Goal: Task Accomplishment & Management: Manage account settings

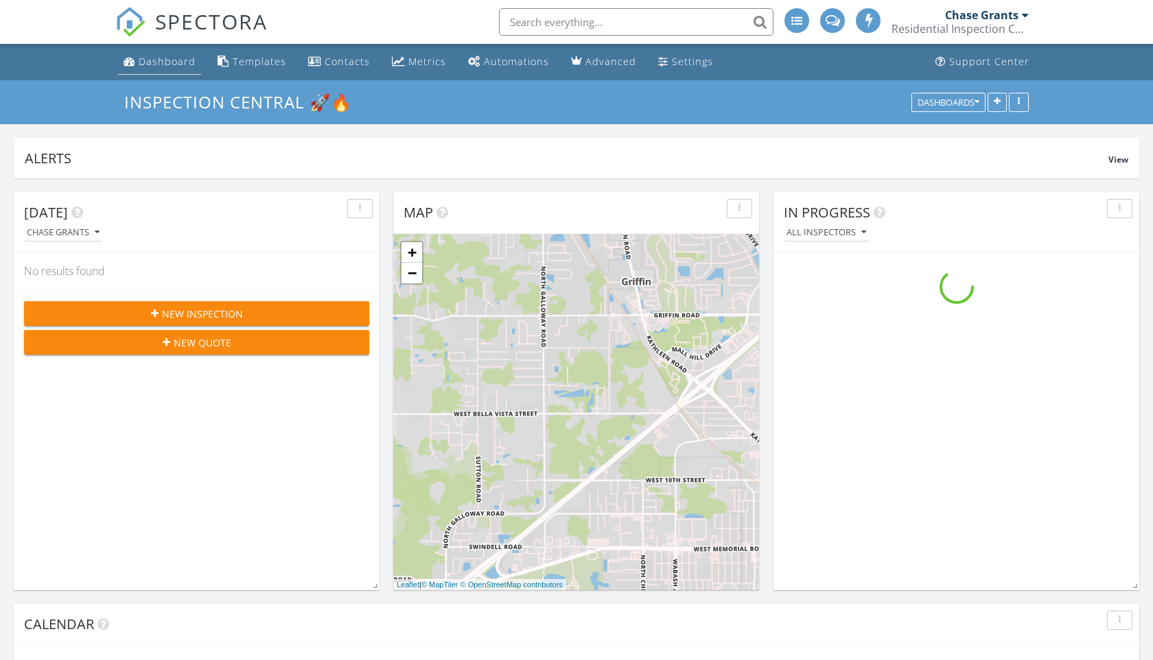
click at [175, 56] on div "Dashboard" at bounding box center [167, 61] width 57 height 13
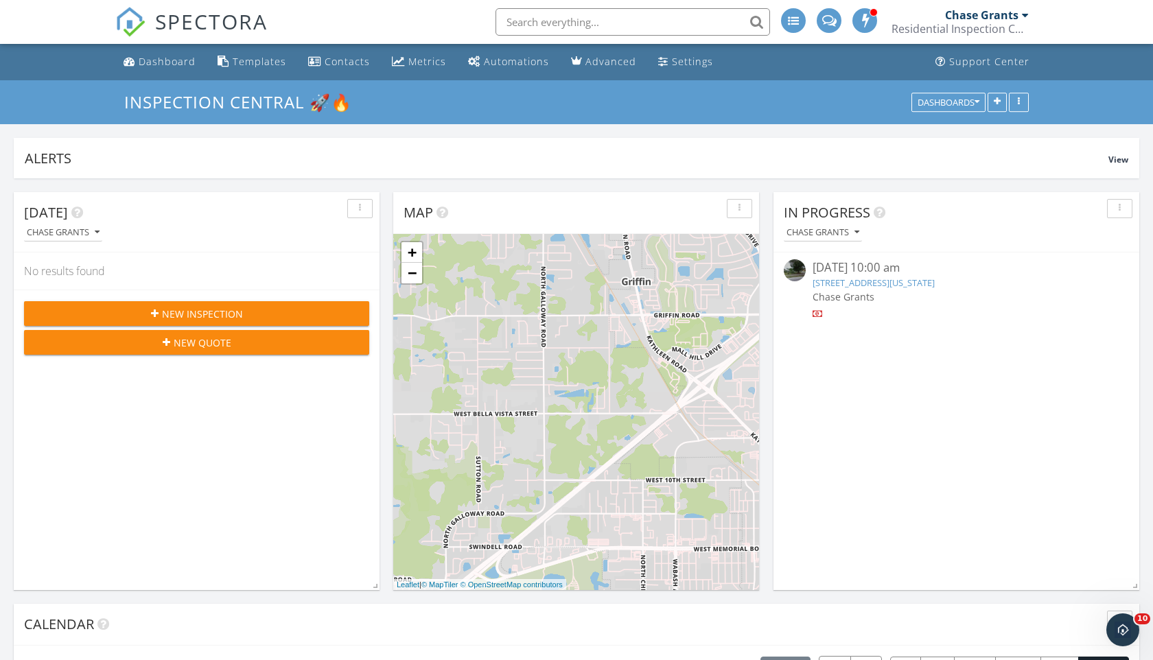
click at [521, 21] on input "text" at bounding box center [632, 21] width 274 height 27
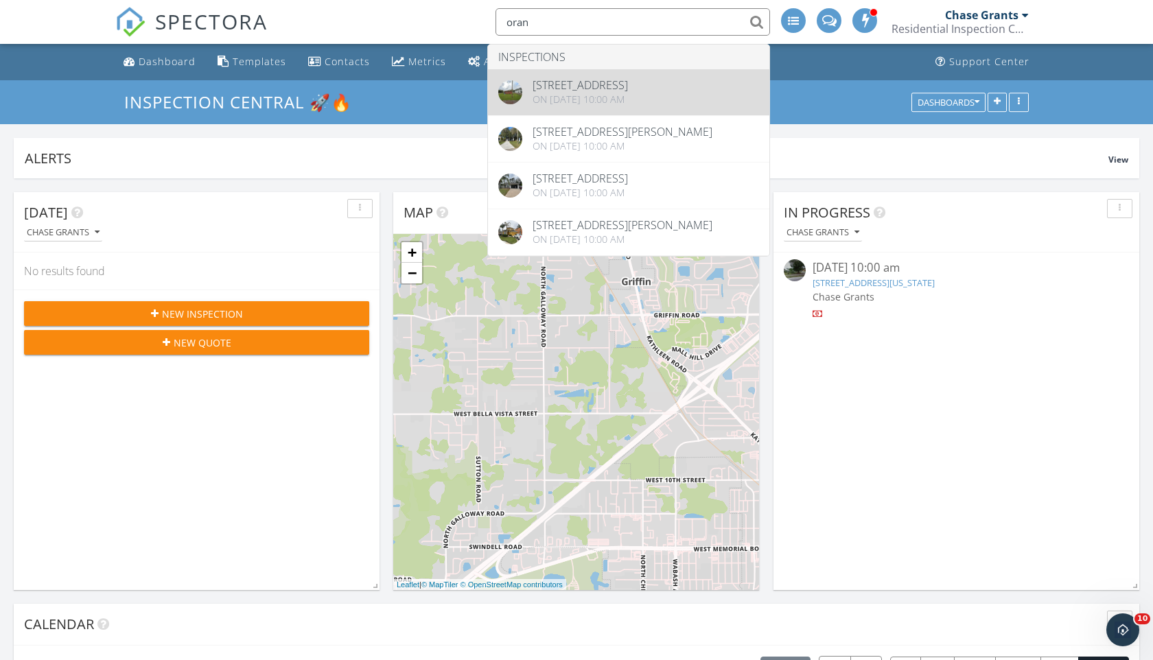
type input "oran"
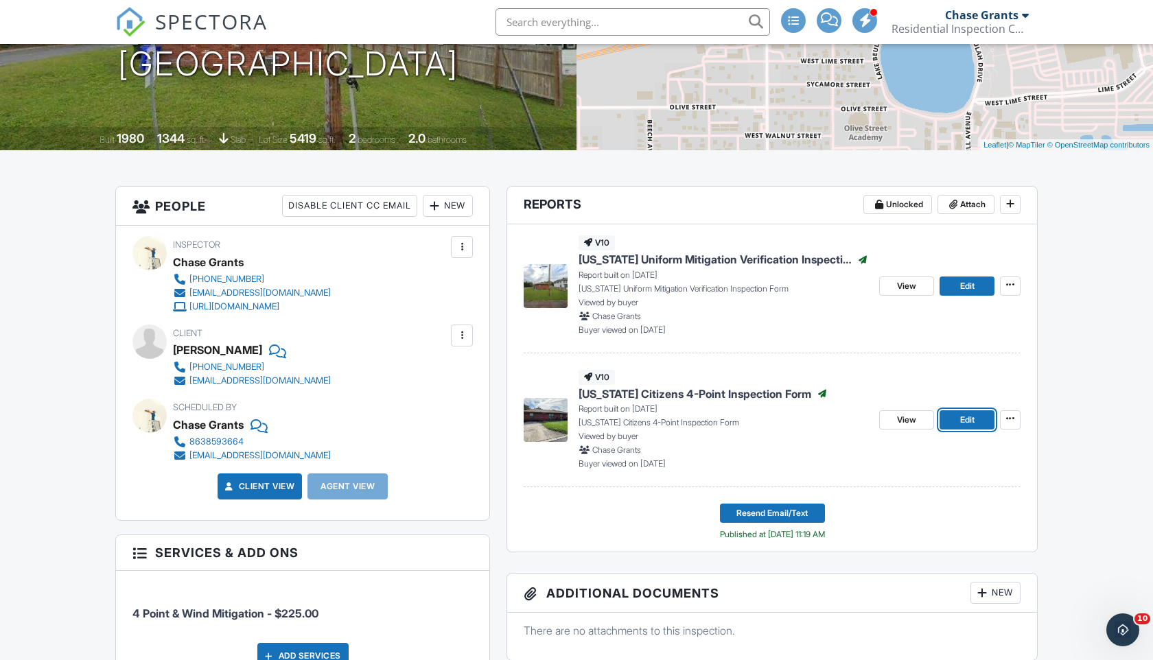
click at [958, 425] on link "Edit" at bounding box center [966, 419] width 55 height 19
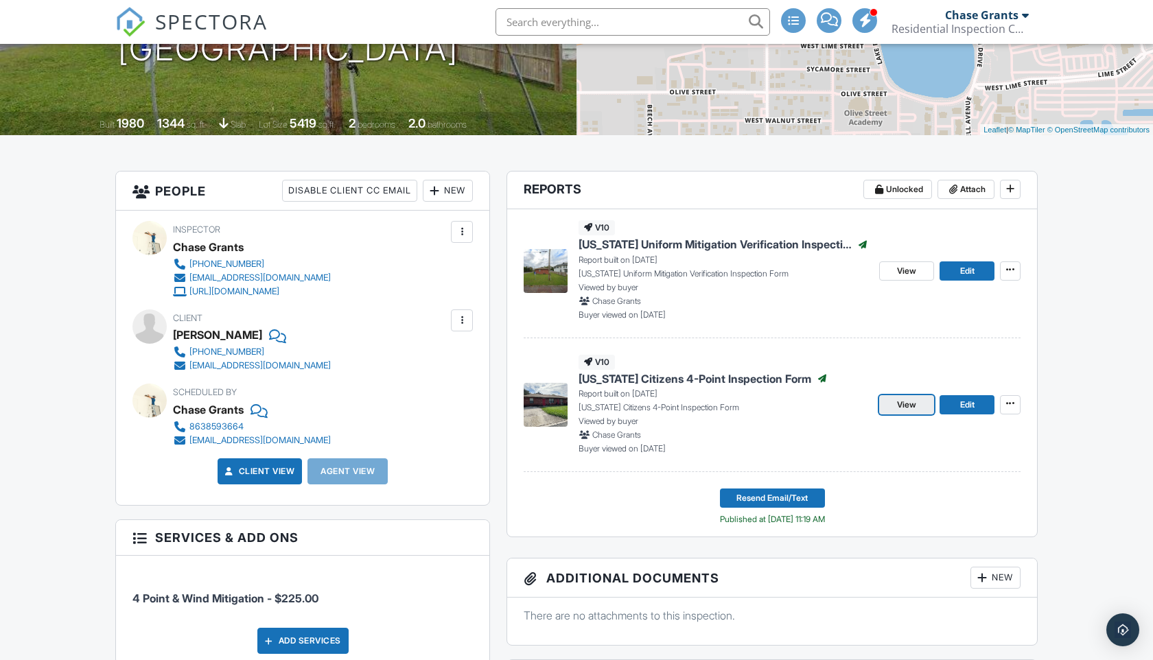
click at [900, 400] on span "View" at bounding box center [906, 405] width 19 height 14
click at [967, 413] on link "Edit" at bounding box center [966, 404] width 55 height 19
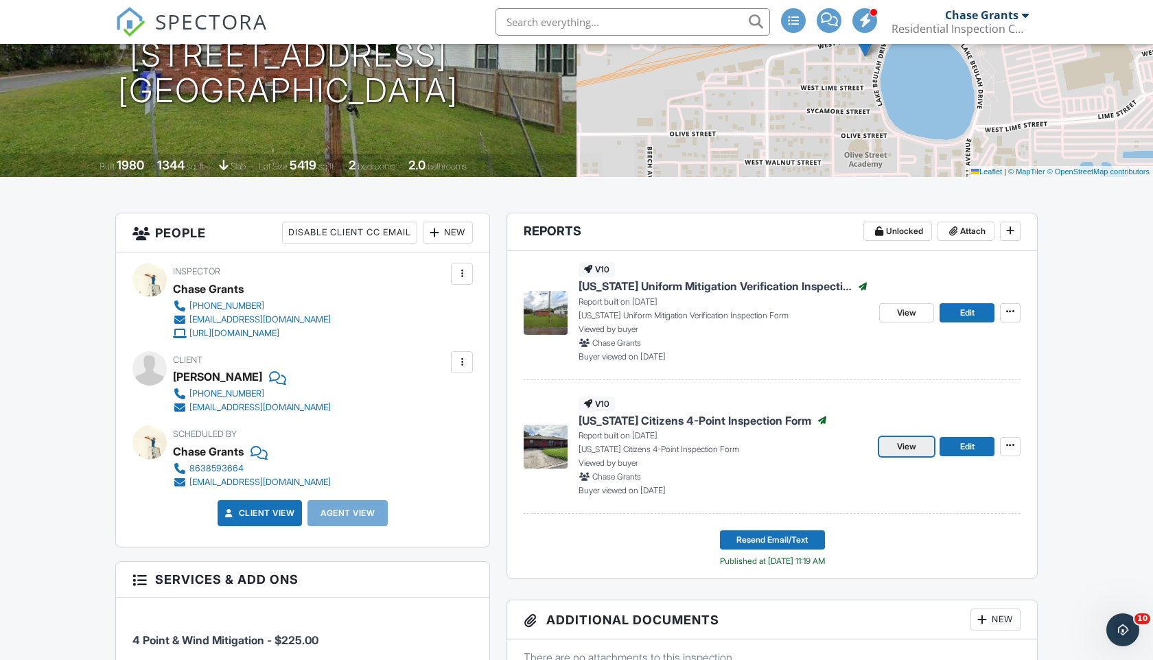
click at [920, 452] on link "View" at bounding box center [906, 446] width 55 height 19
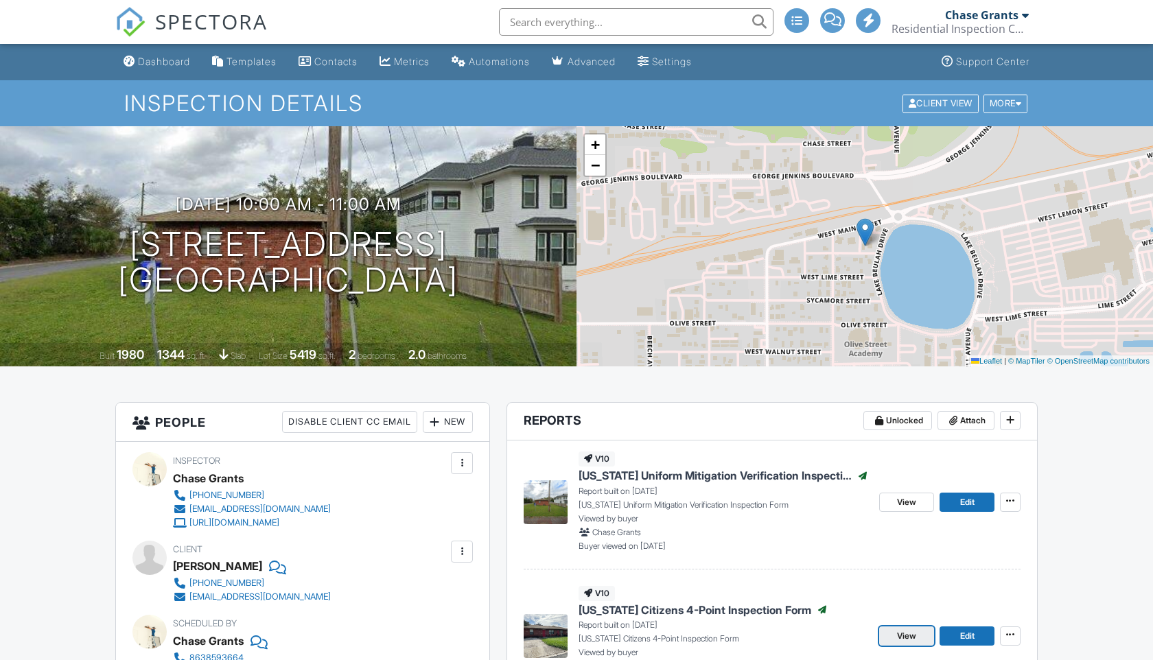
click at [923, 627] on link "View" at bounding box center [906, 636] width 55 height 19
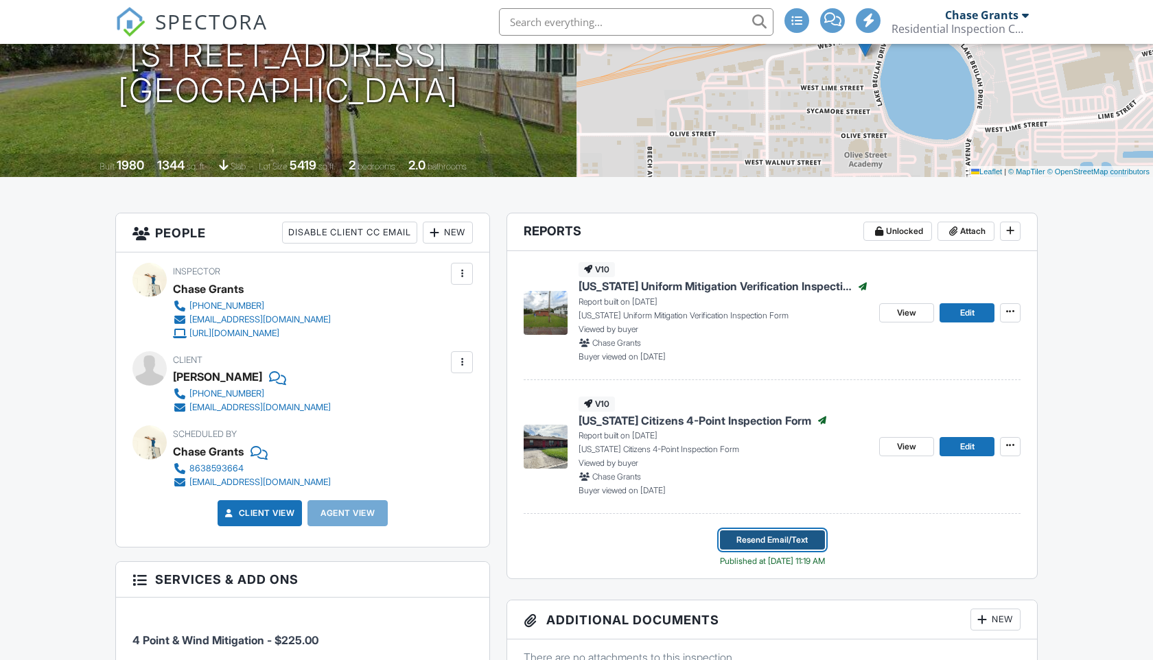
click at [761, 535] on span "Resend Email/Text" at bounding box center [771, 540] width 71 height 14
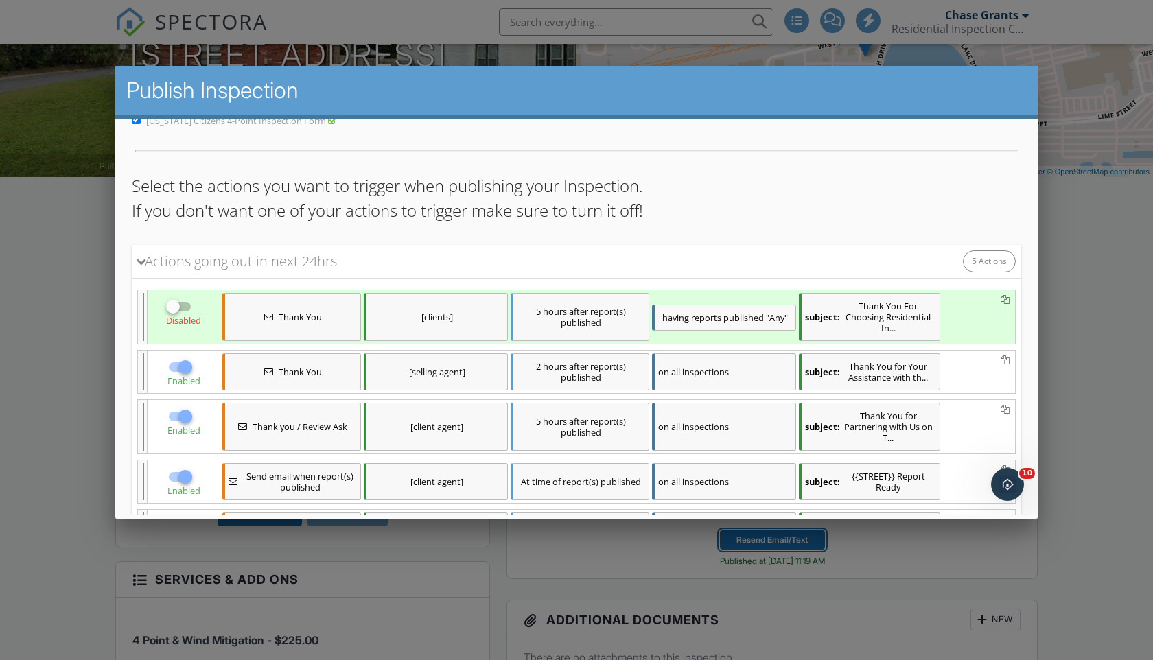
scroll to position [192, 0]
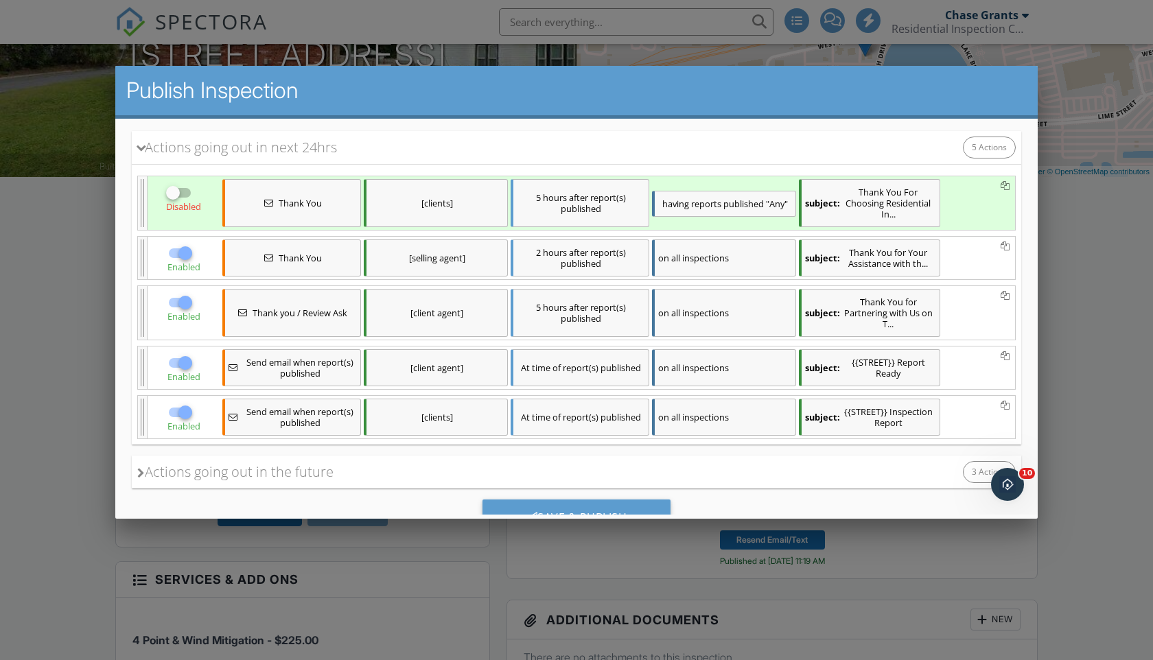
click at [181, 308] on div at bounding box center [185, 302] width 23 height 23
checkbox input "false"
click at [184, 355] on div at bounding box center [185, 362] width 23 height 23
checkbox input "false"
click at [183, 411] on div at bounding box center [185, 412] width 23 height 23
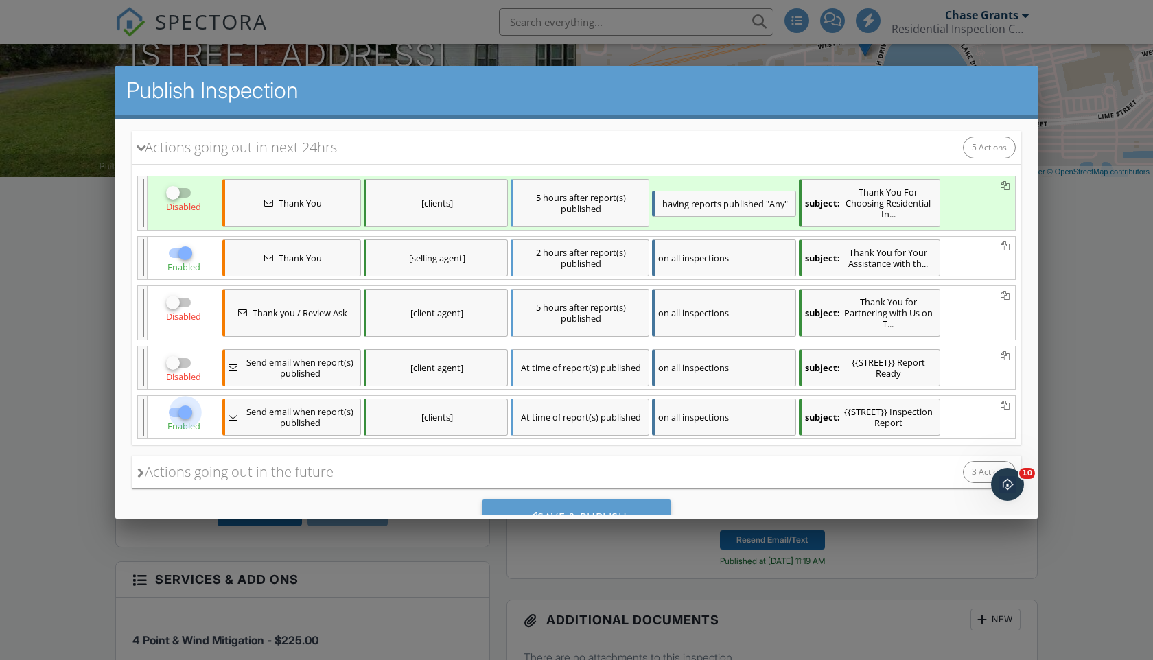
checkbox input "false"
click at [182, 261] on div at bounding box center [185, 253] width 23 height 23
checkbox input "false"
click at [178, 187] on div at bounding box center [172, 192] width 23 height 23
click at [183, 189] on div at bounding box center [185, 192] width 23 height 23
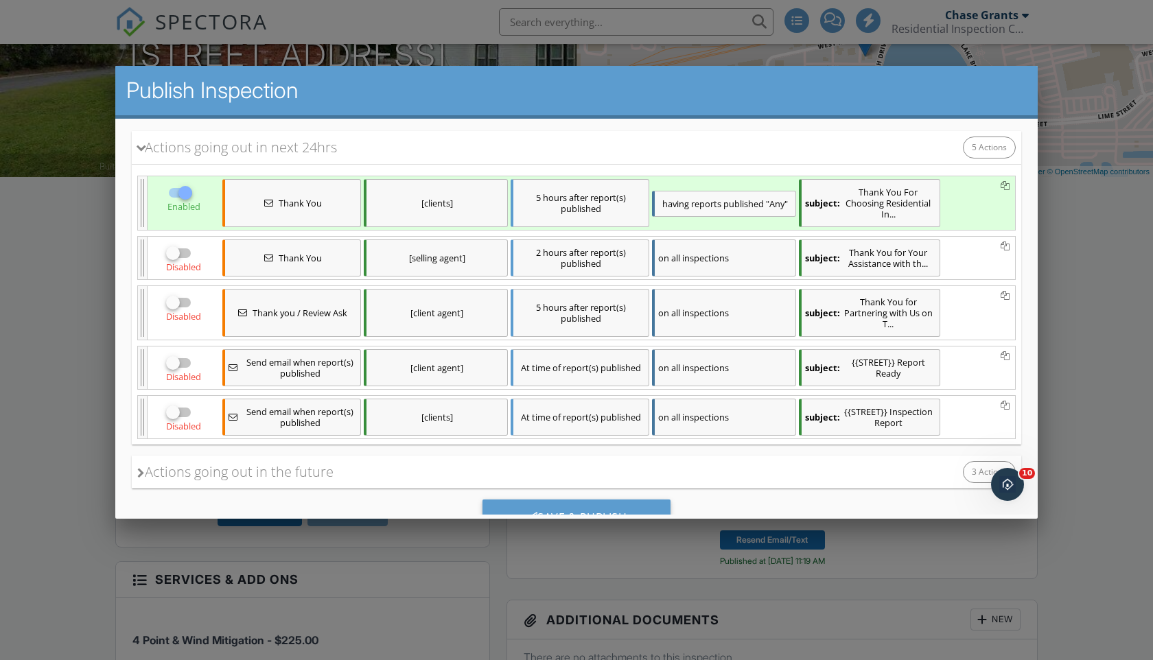
checkbox input "false"
click at [174, 414] on div at bounding box center [172, 412] width 23 height 23
checkbox input "true"
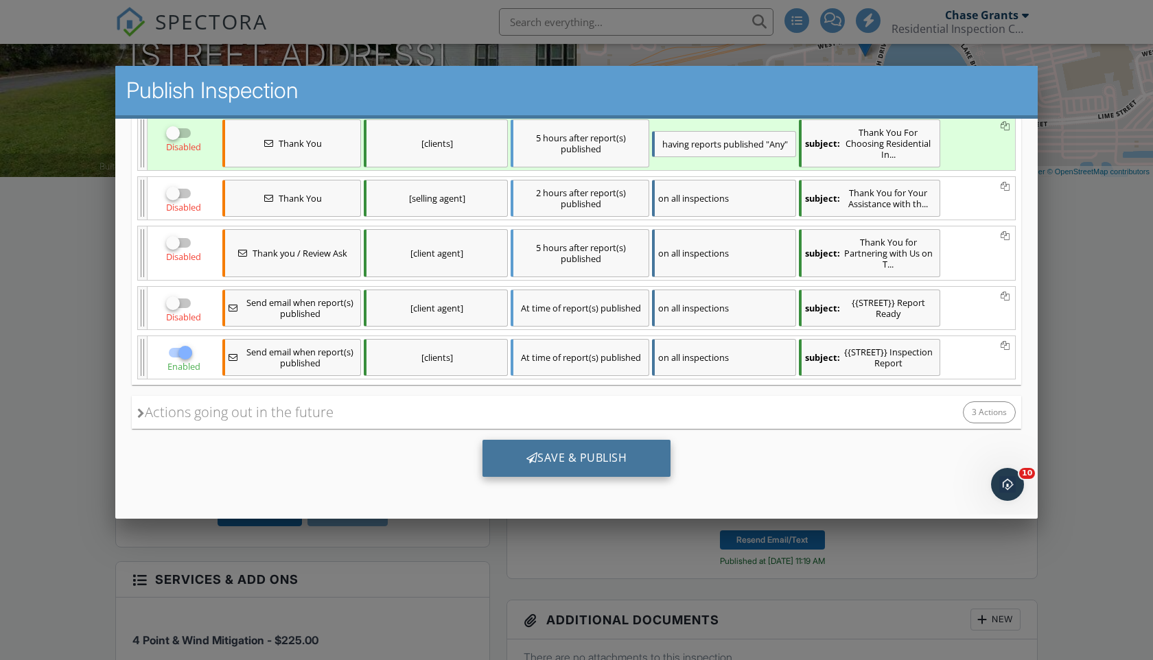
click at [529, 454] on div at bounding box center [532, 457] width 12 height 11
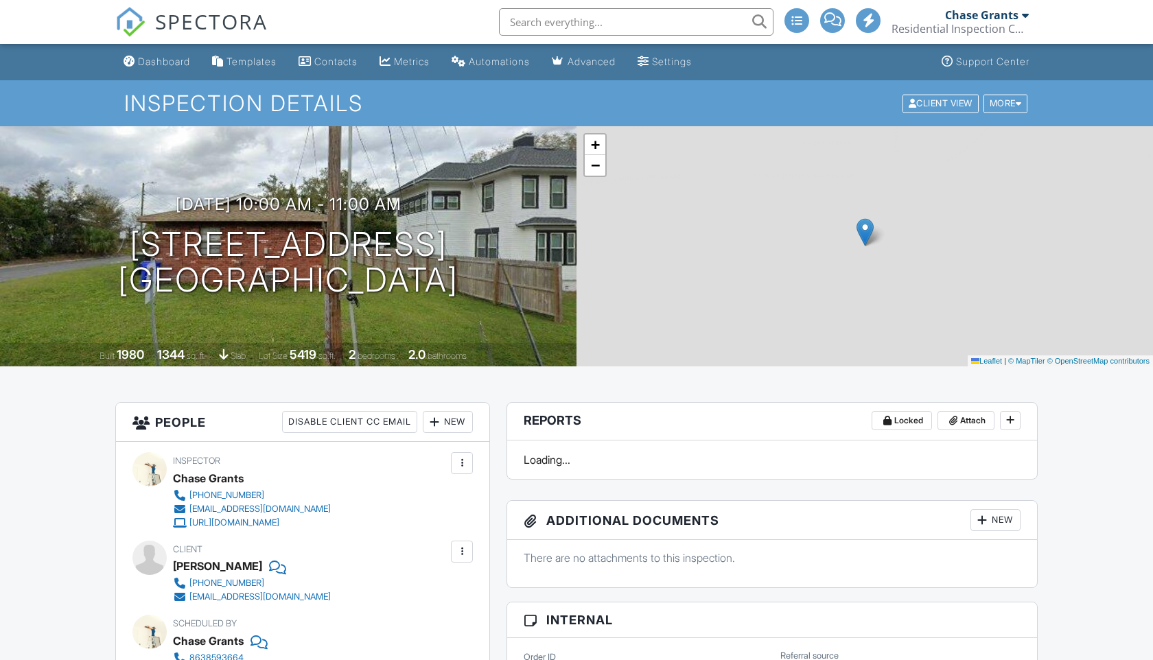
click at [795, 299] on div "+ − Leaflet | © MapTiler © OpenStreetMap contributors" at bounding box center [864, 246] width 576 height 240
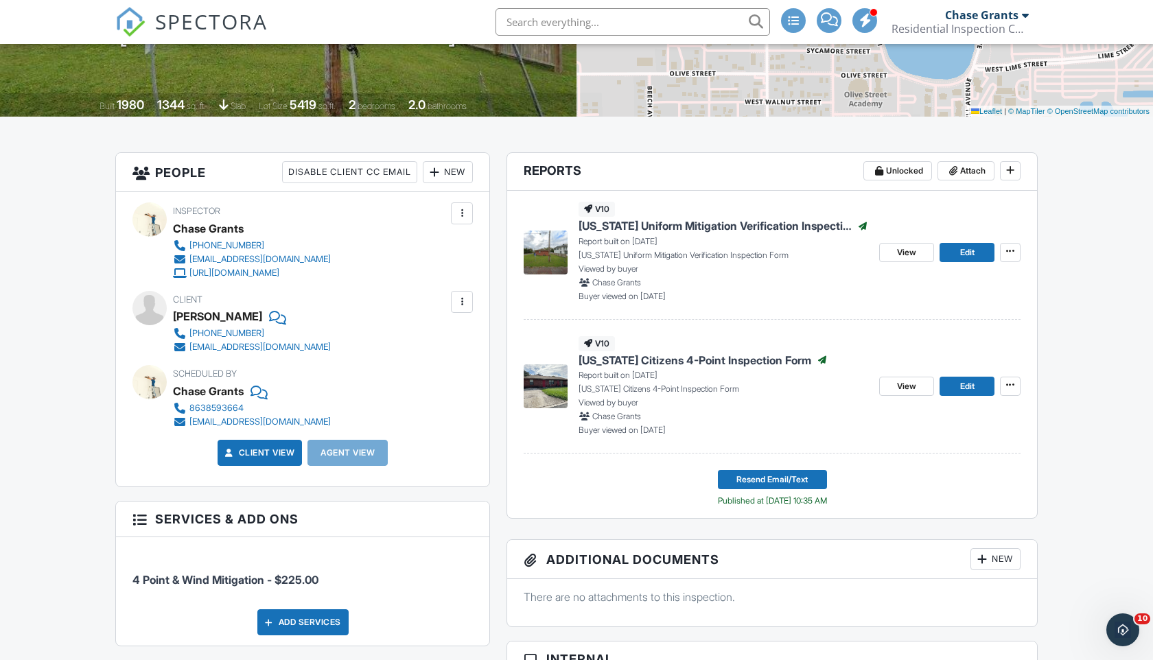
scroll to position [250, 0]
click at [962, 386] on span "Edit" at bounding box center [967, 386] width 14 height 14
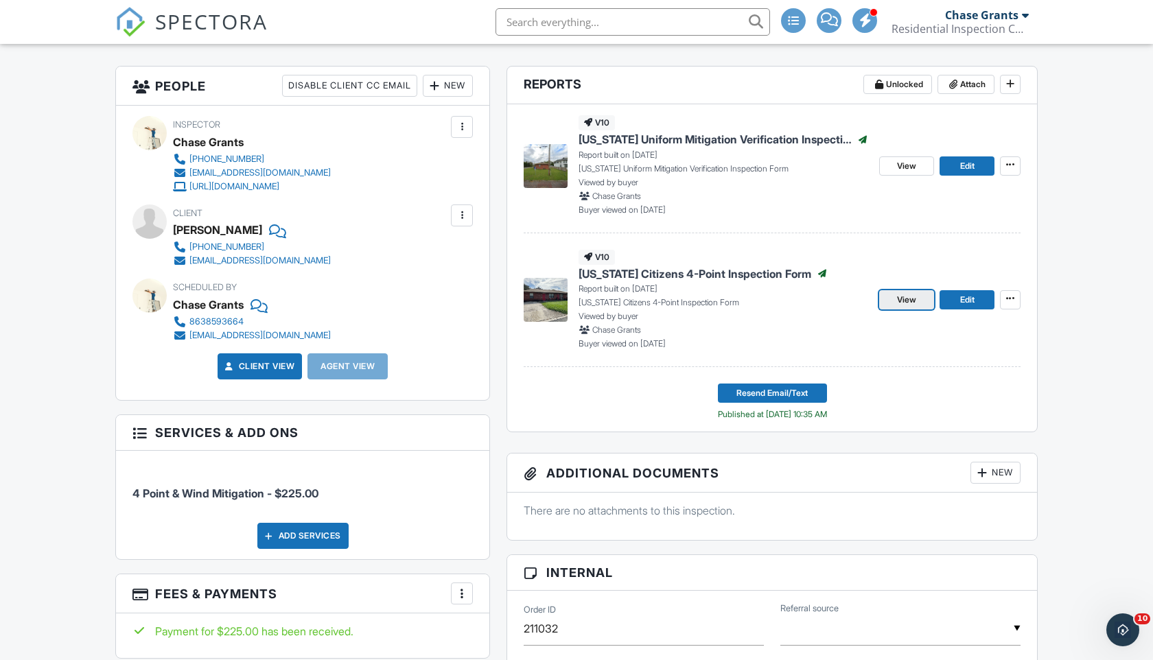
click at [912, 302] on span "View" at bounding box center [906, 300] width 19 height 14
